Goal: Contribute content: Add original content to the website for others to see

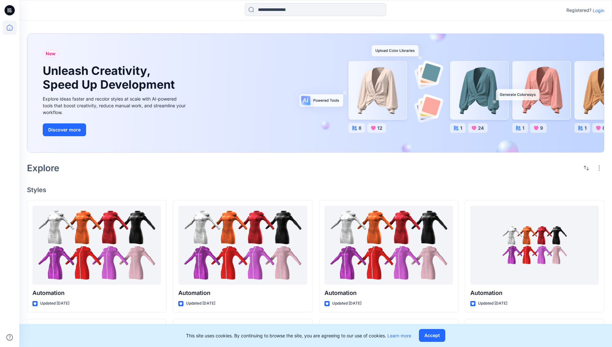
click at [597, 10] on p "Login" at bounding box center [599, 10] width 12 height 7
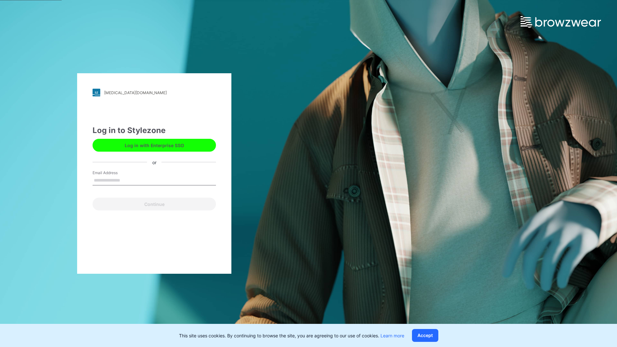
click at [127, 180] on input "Email Address" at bounding box center [154, 181] width 123 height 10
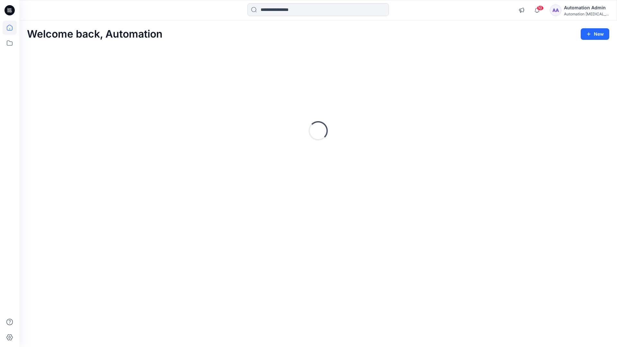
click at [12, 28] on icon at bounding box center [10, 28] width 6 height 6
click at [603, 34] on button "New" at bounding box center [595, 34] width 29 height 12
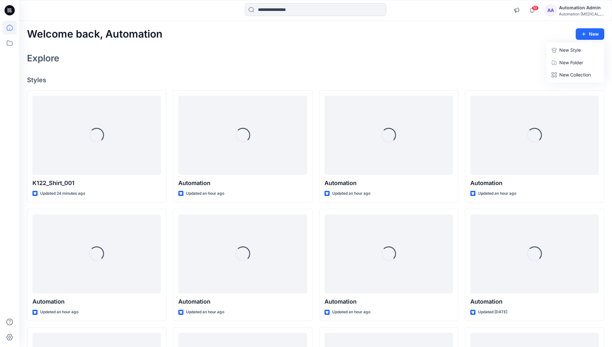
click at [576, 48] on p "New Style" at bounding box center [571, 50] width 22 height 8
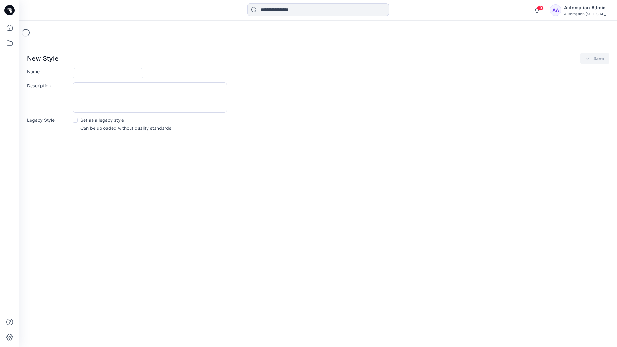
click at [85, 72] on input "Name" at bounding box center [108, 73] width 71 height 10
type input "**********"
click at [75, 121] on span at bounding box center [75, 120] width 5 height 5
click at [595, 58] on button "Save" at bounding box center [594, 59] width 29 height 12
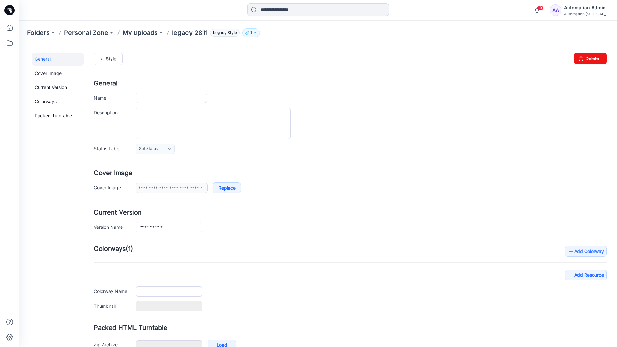
type input "**********"
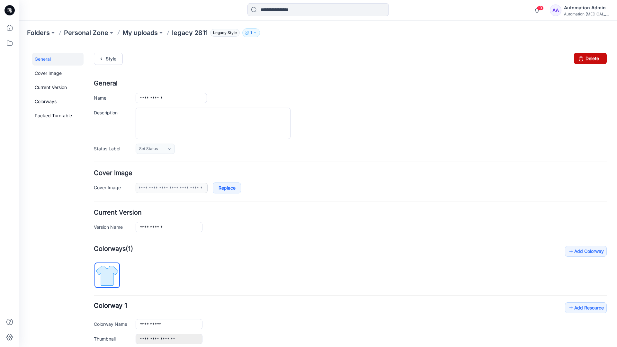
click at [586, 59] on link "Delete" at bounding box center [590, 59] width 33 height 12
